Goal: Find specific page/section: Find specific page/section

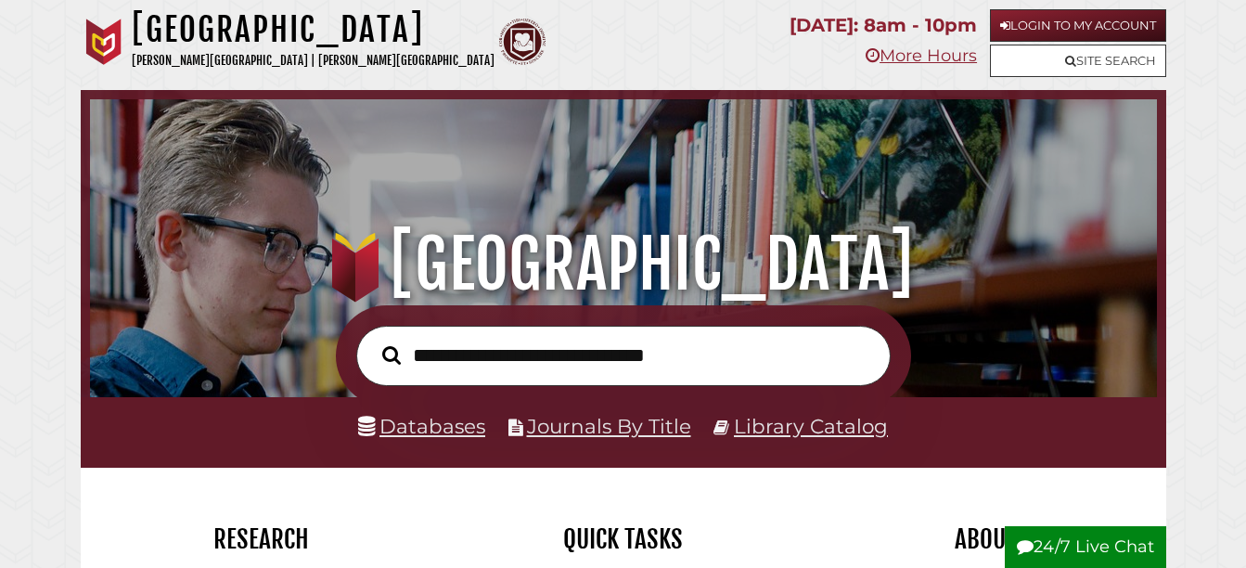
scroll to position [352, 1057]
click at [401, 428] on link "Databases" at bounding box center [421, 426] width 127 height 24
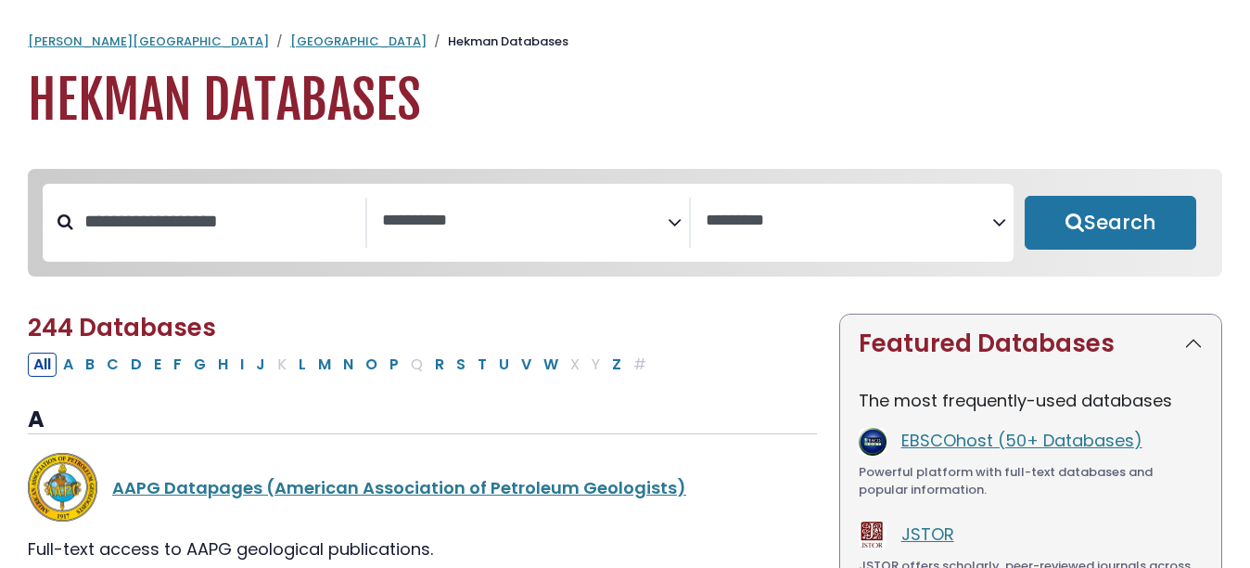
select select "Database Subject Filter"
select select "Database Vendors Filter"
click at [252, 216] on input "Search database by title or keyword" at bounding box center [219, 221] width 292 height 31
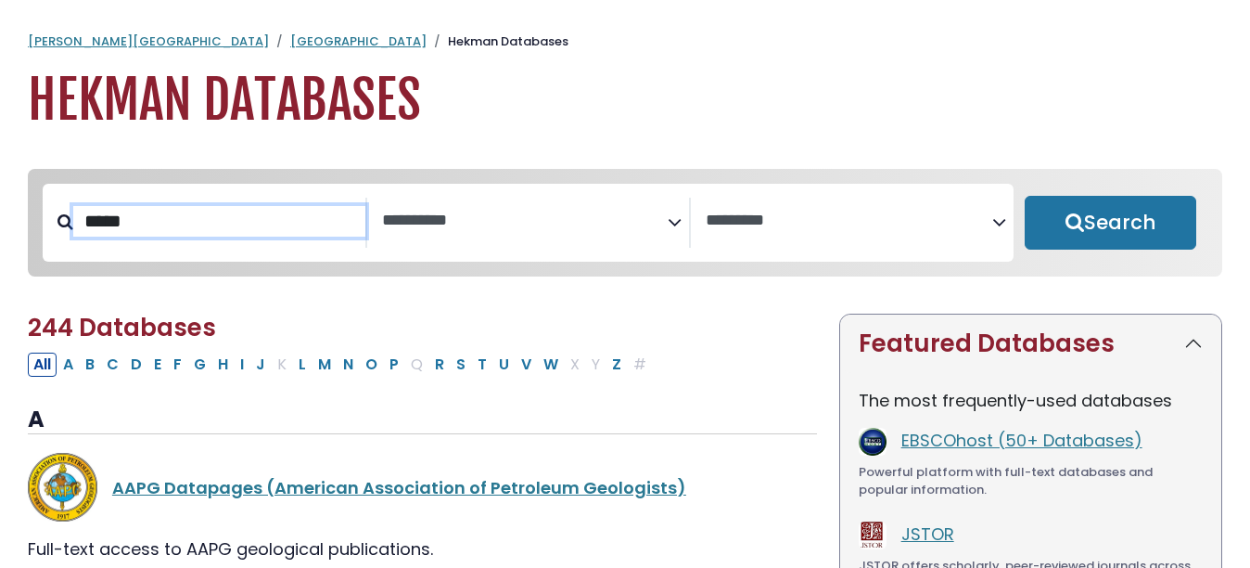
type input "*****"
click at [1025, 196] on button "Search" at bounding box center [1111, 223] width 172 height 54
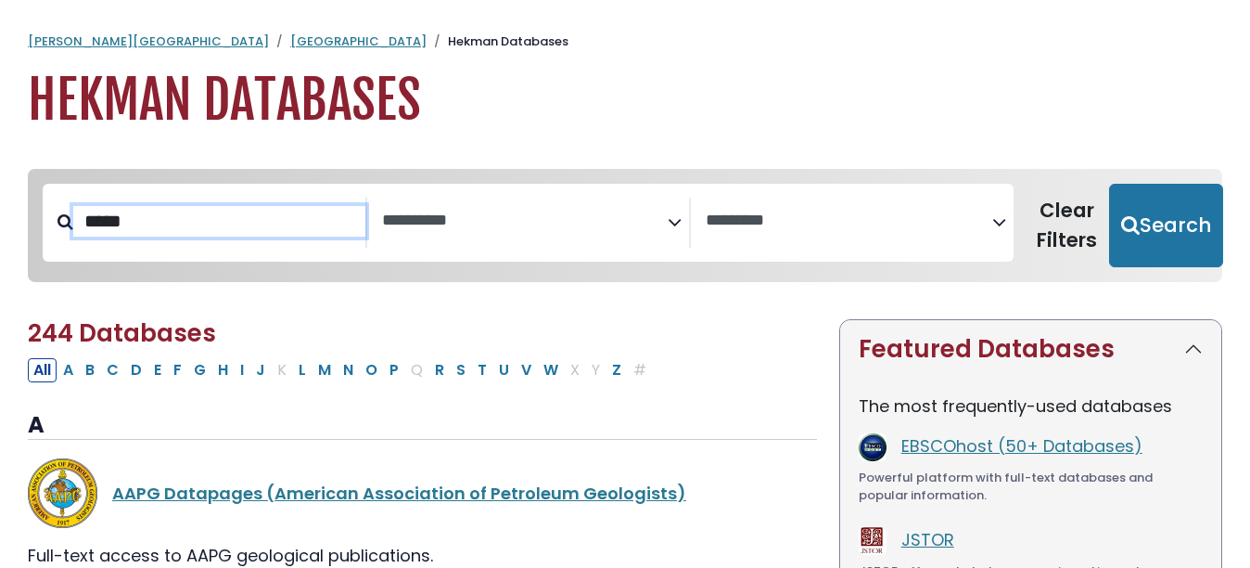
select select "Database Subject Filter"
select select "Database Vendors Filter"
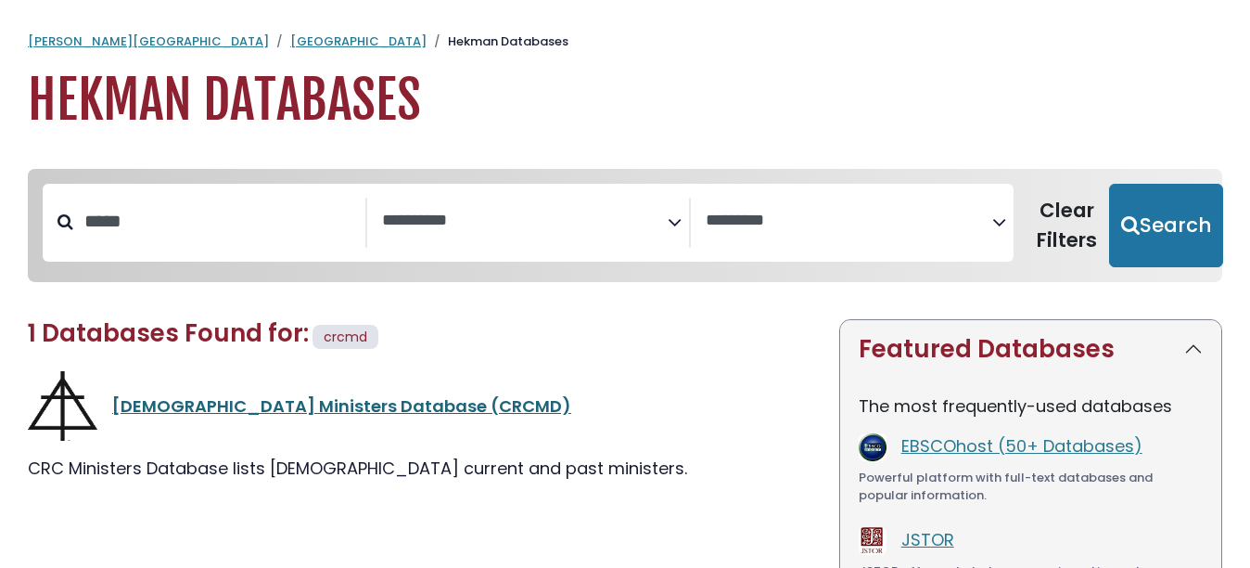
click at [304, 403] on link "[DEMOGRAPHIC_DATA] Ministers Database (CRCMD)" at bounding box center [341, 405] width 459 height 23
